Goal: Find specific page/section: Find specific page/section

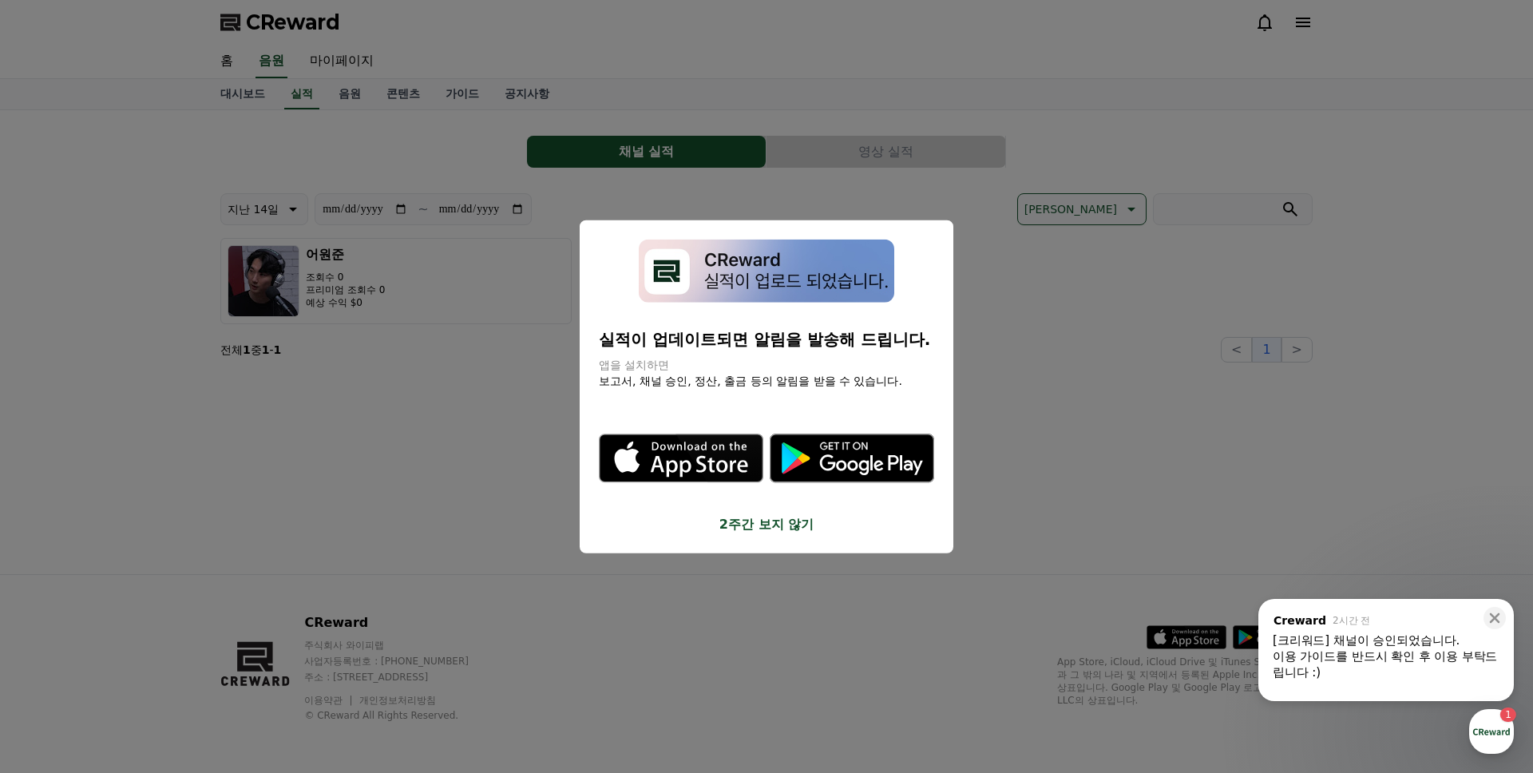
click at [1007, 334] on button "close modal" at bounding box center [766, 386] width 1533 height 773
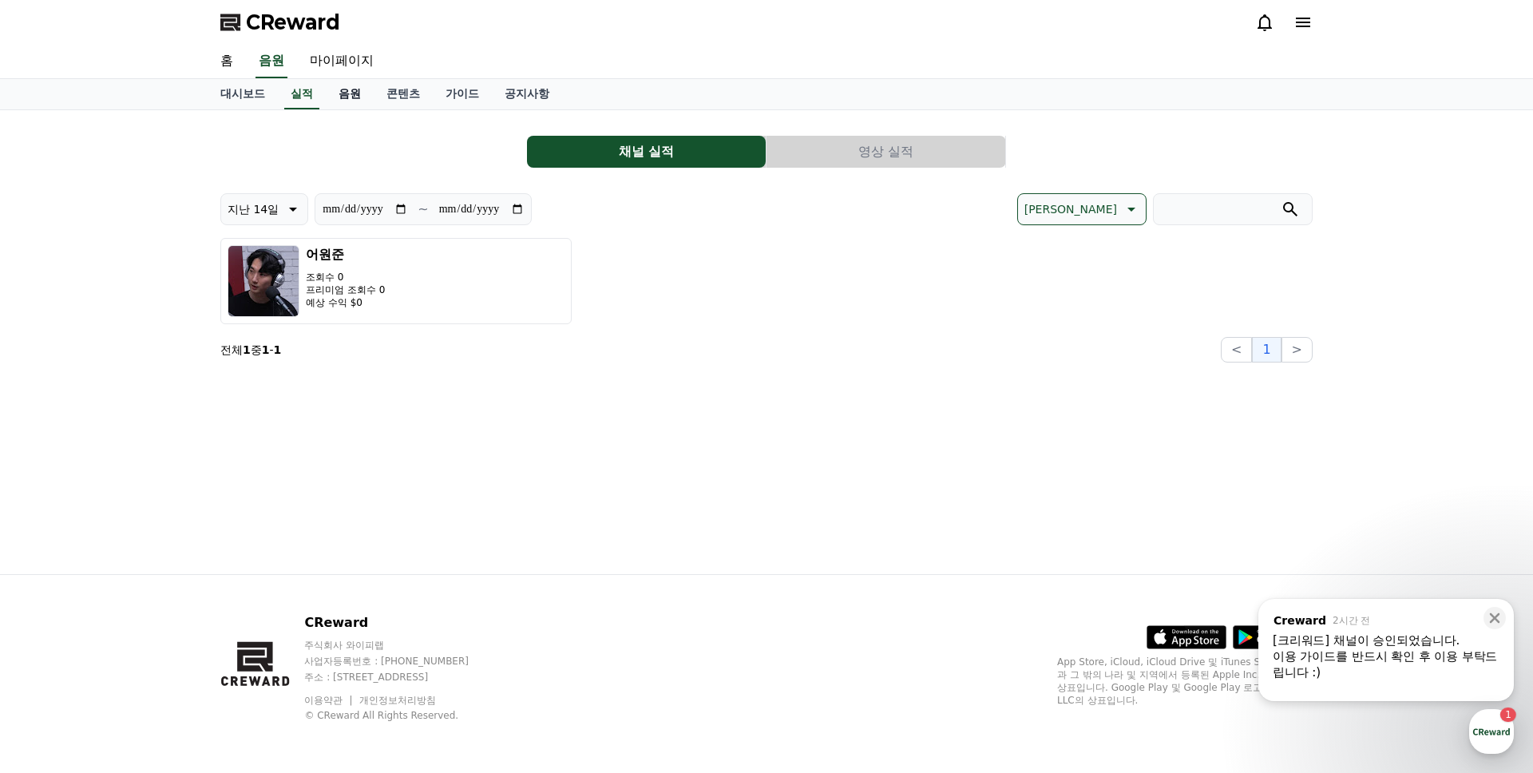
click at [341, 90] on link "음원" at bounding box center [350, 94] width 48 height 30
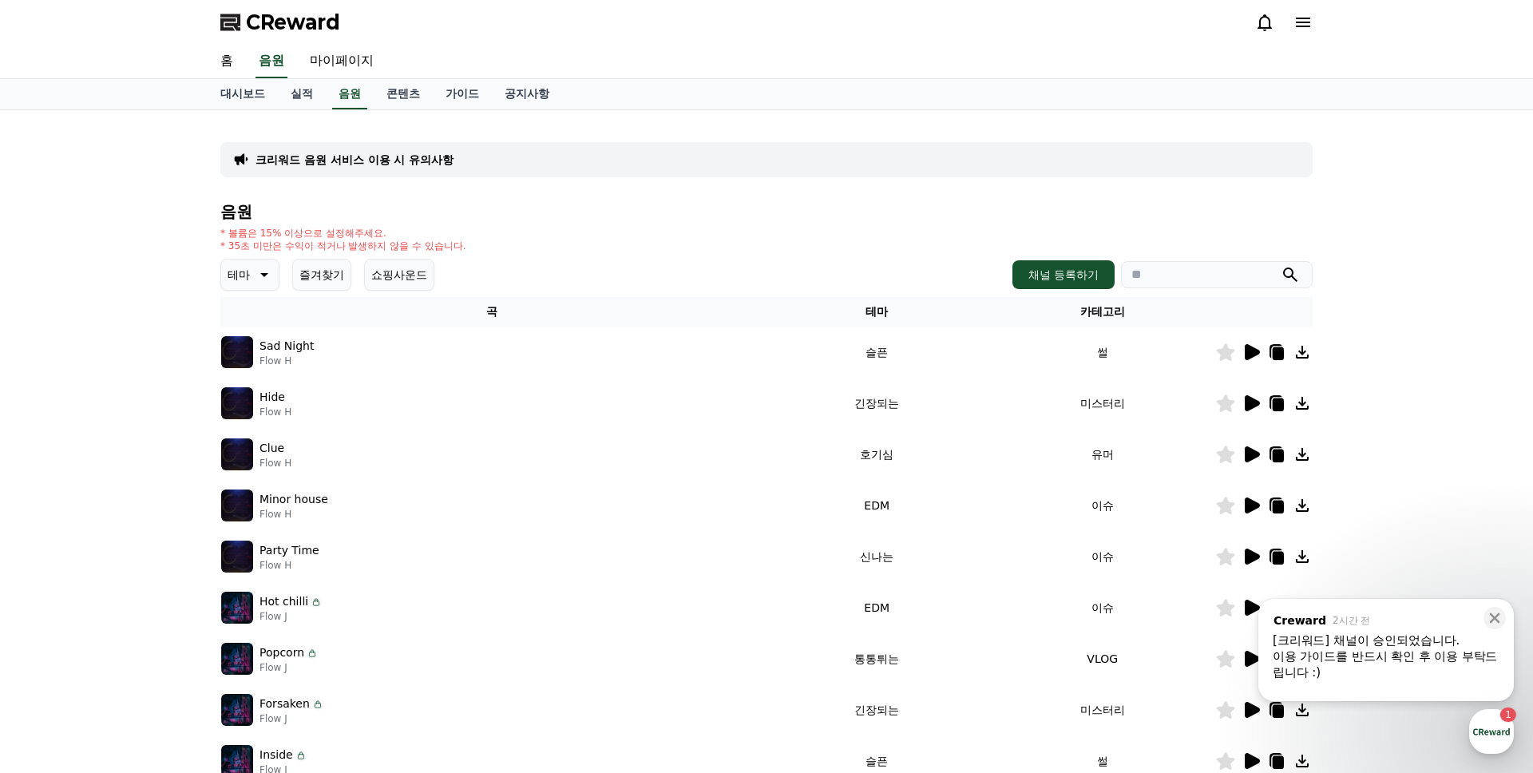
click at [1247, 349] on icon at bounding box center [1252, 352] width 15 height 16
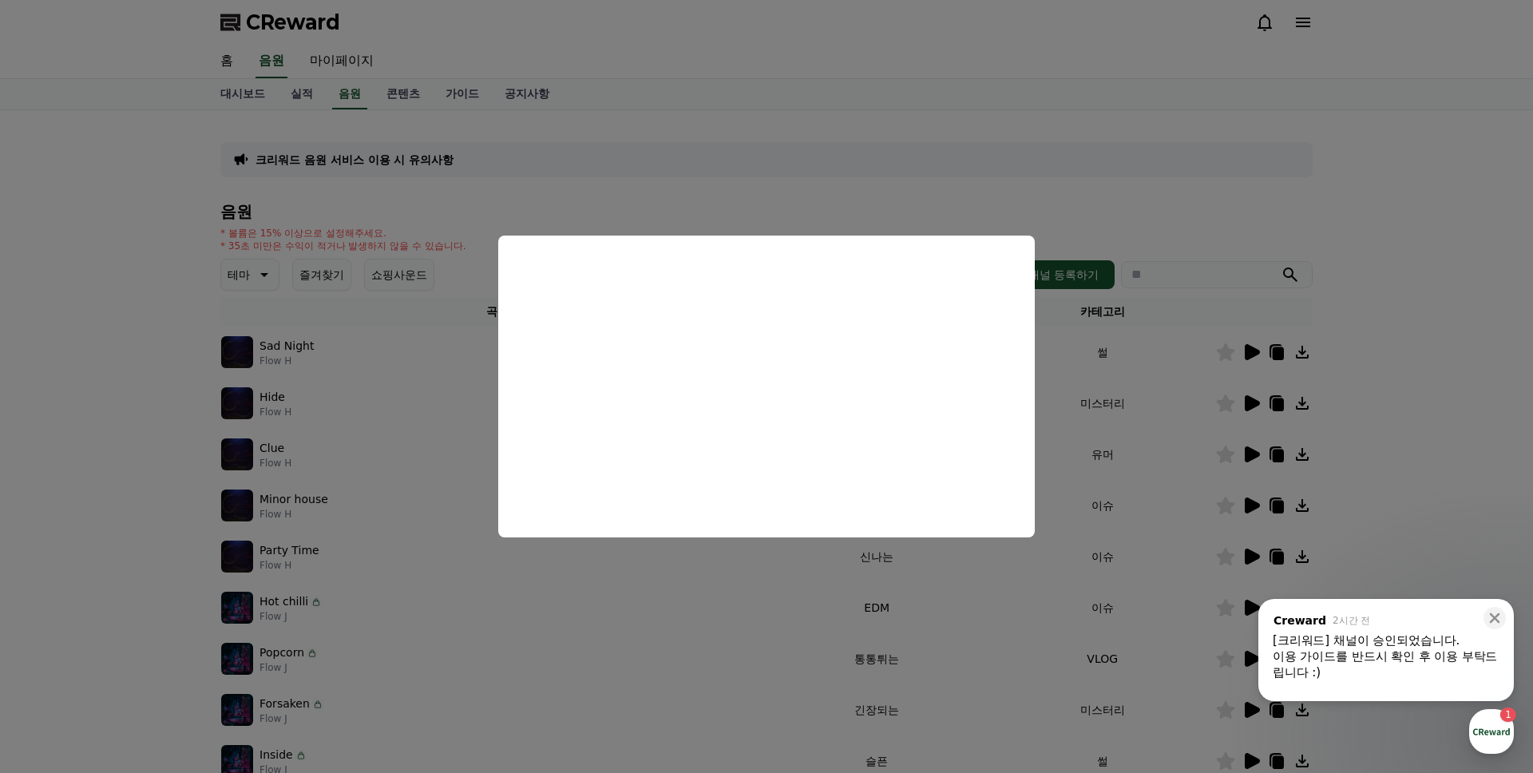
click at [1029, 187] on button "close modal" at bounding box center [766, 386] width 1533 height 773
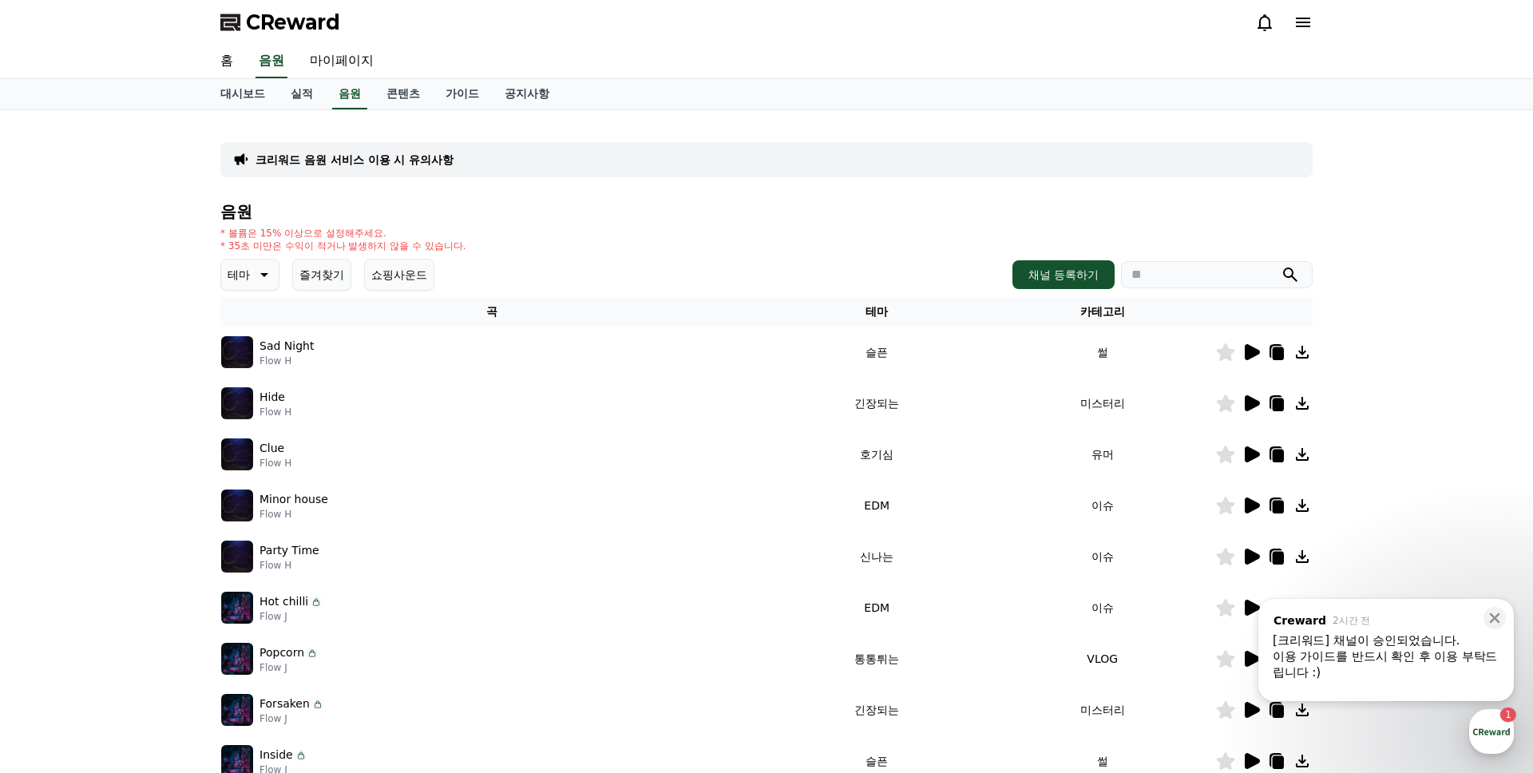
drag, startPoint x: 359, startPoint y: 232, endPoint x: 394, endPoint y: 231, distance: 35.2
click at [394, 231] on div "* 볼륨은 15% 이상으로 설정해주세요. * 35초 미만은 수익이 적거나 발생하지 않을 수 있습니다." at bounding box center [343, 240] width 246 height 26
click at [394, 231] on p "* 볼륨은 15% 이상으로 설정해주세요." at bounding box center [343, 233] width 246 height 13
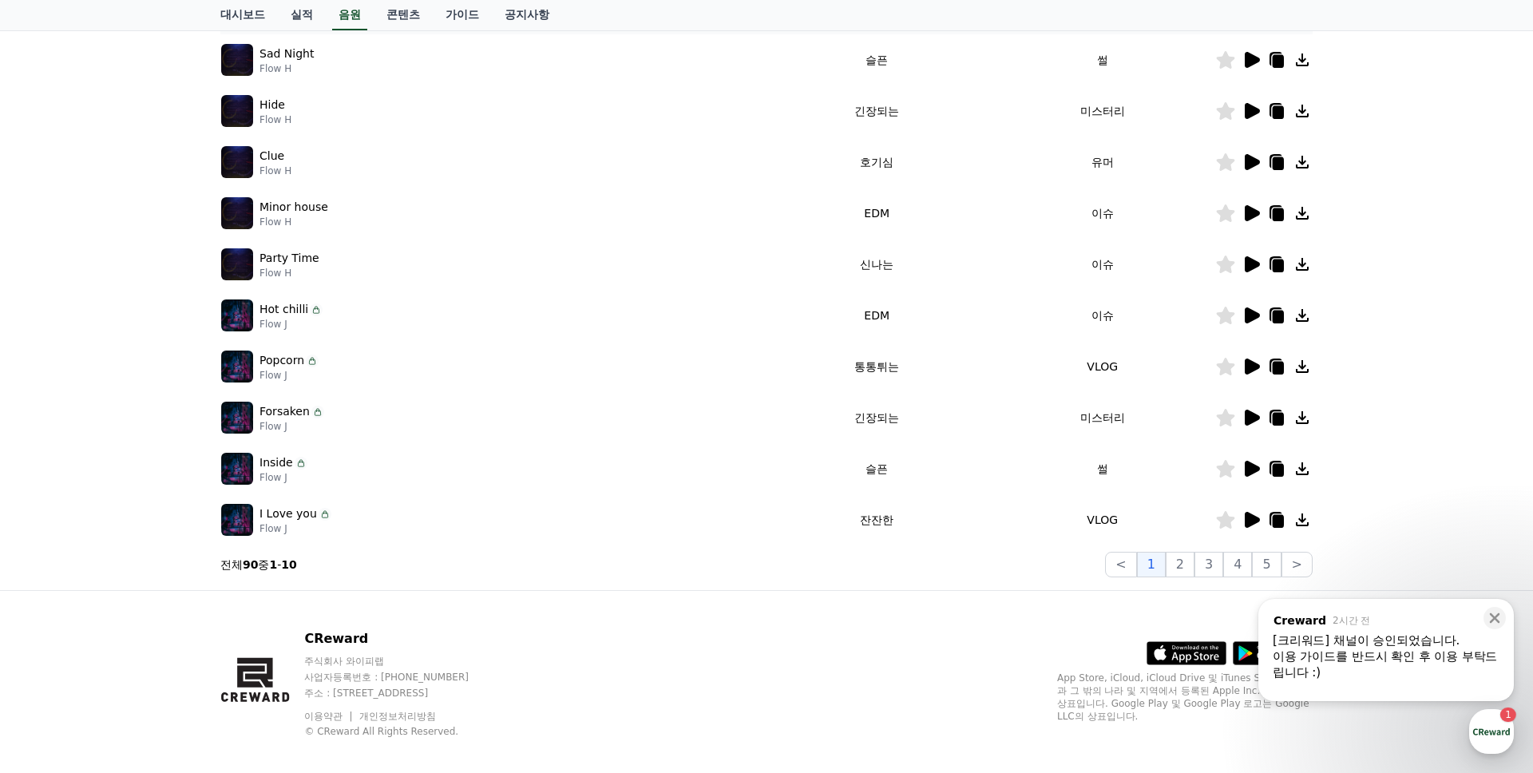
scroll to position [297, 0]
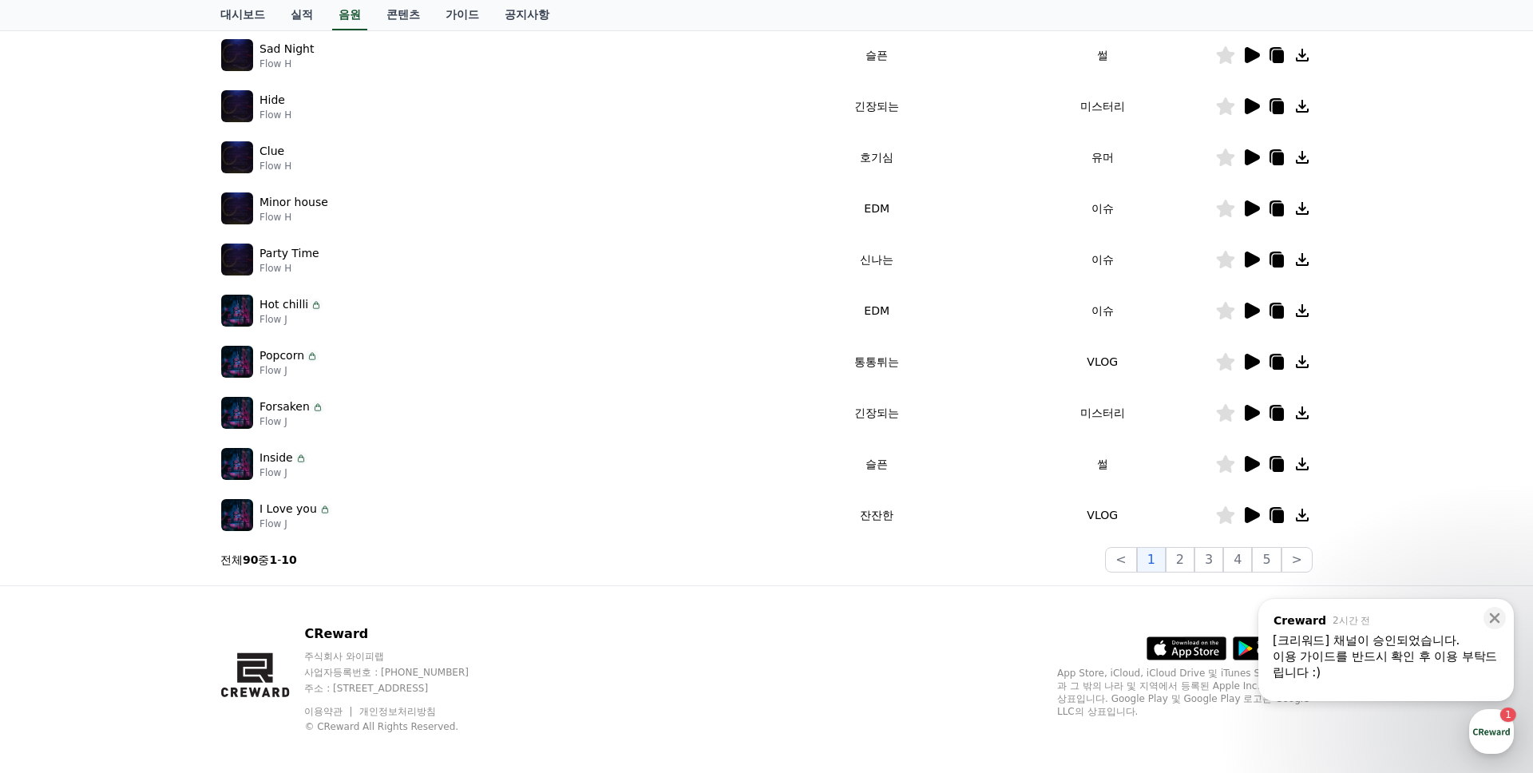
click at [244, 308] on img at bounding box center [237, 311] width 32 height 32
